Goal: Information Seeking & Learning: Learn about a topic

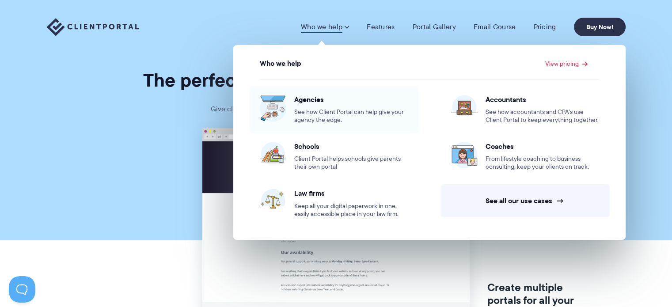
click at [327, 106] on div "Agencies See how Client Portal can help give your agency the edge." at bounding box center [351, 109] width 114 height 29
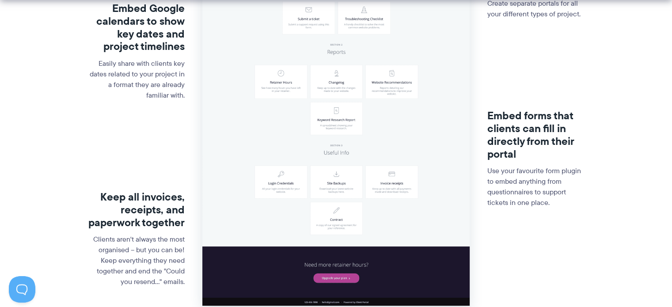
scroll to position [353, 0]
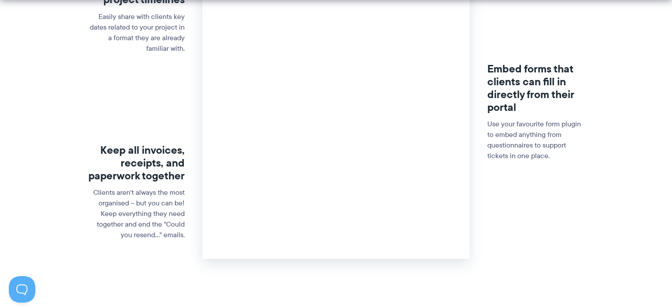
scroll to position [398, 0]
